Goal: Book appointment/travel/reservation

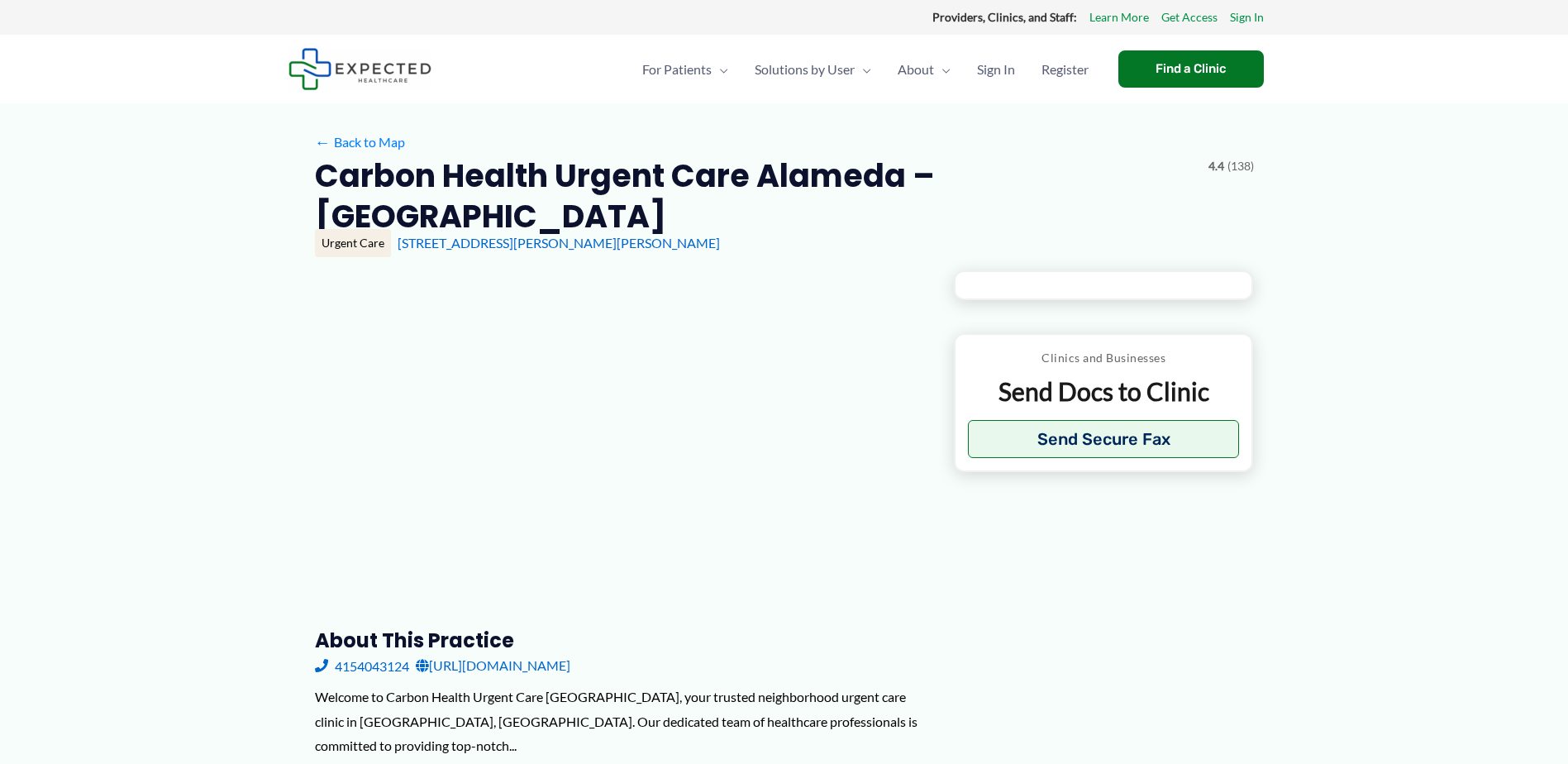
type input "**********"
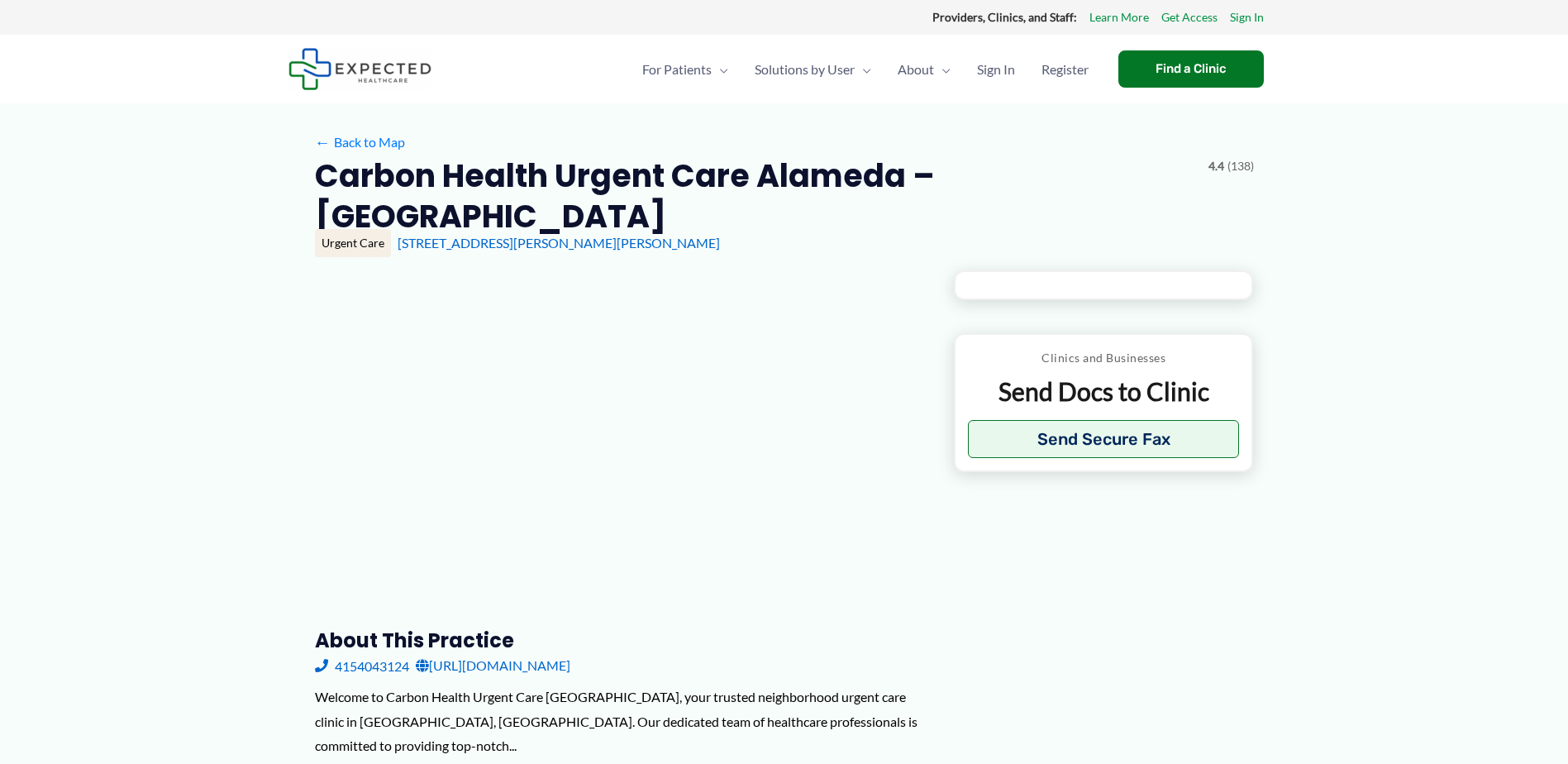
type input "**********"
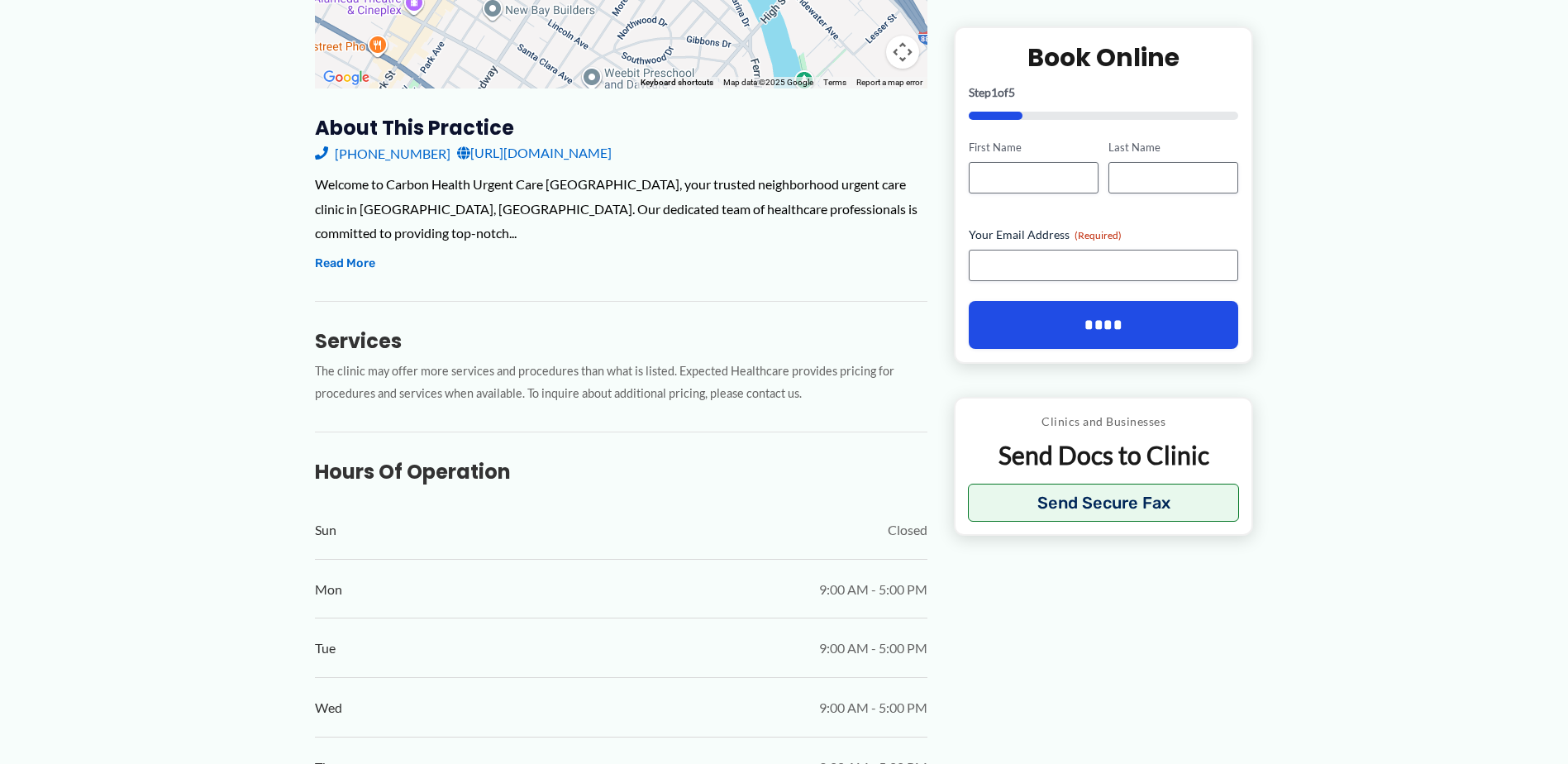
scroll to position [496, 0]
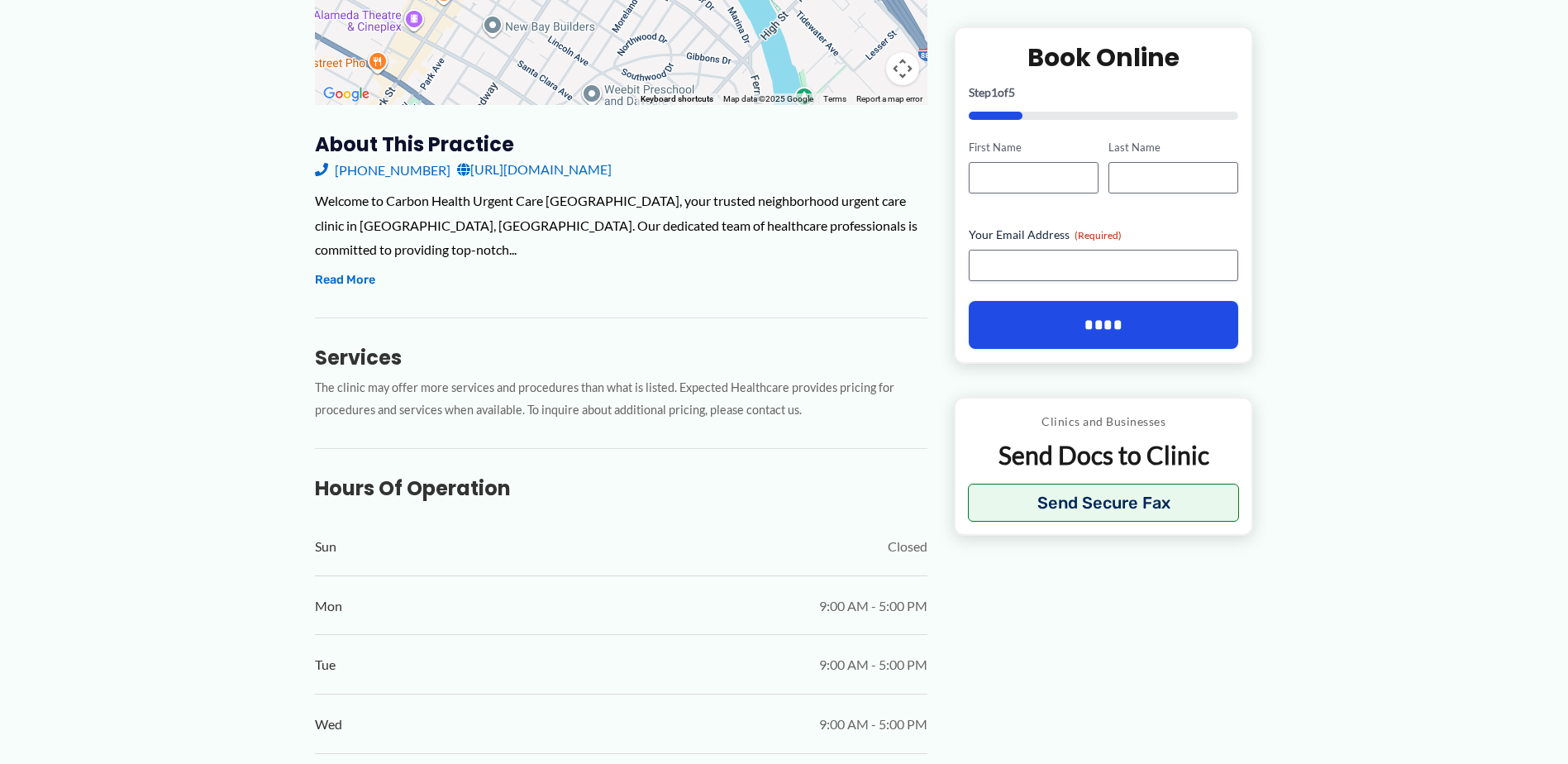
click at [612, 177] on link "[URL][DOMAIN_NAME]" at bounding box center [535, 170] width 155 height 25
